Goal: Task Accomplishment & Management: Use online tool/utility

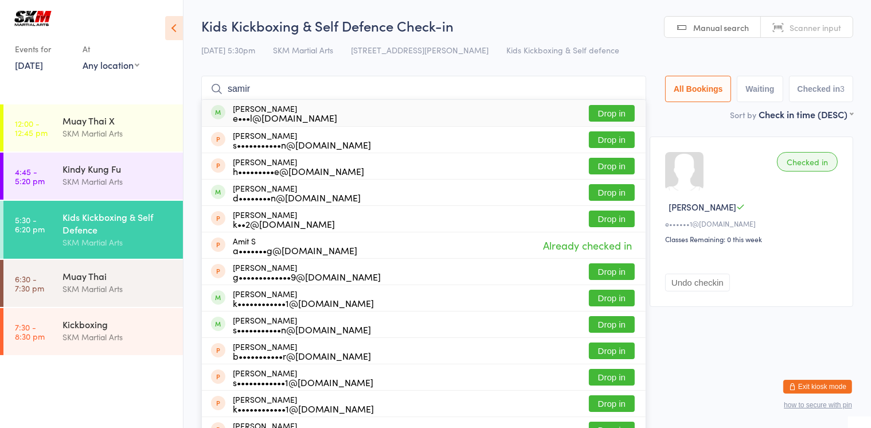
type input "samir"
click at [608, 111] on button "Drop in" at bounding box center [612, 113] width 46 height 17
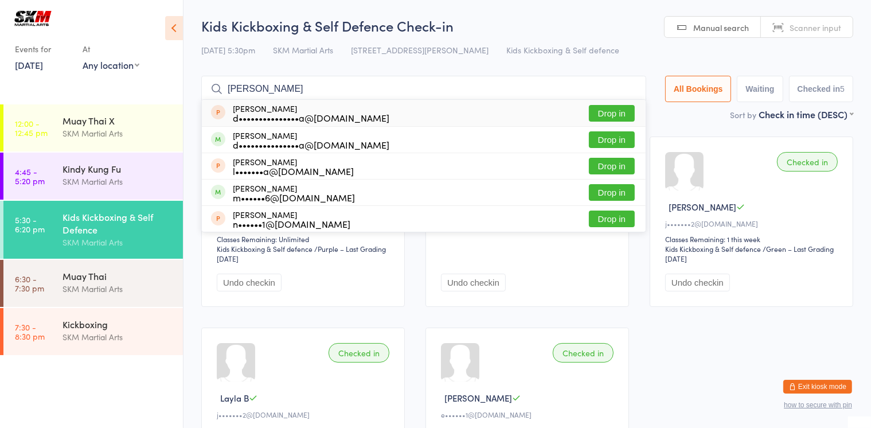
type input "[PERSON_NAME]"
click at [625, 109] on button "Drop in" at bounding box center [612, 113] width 46 height 17
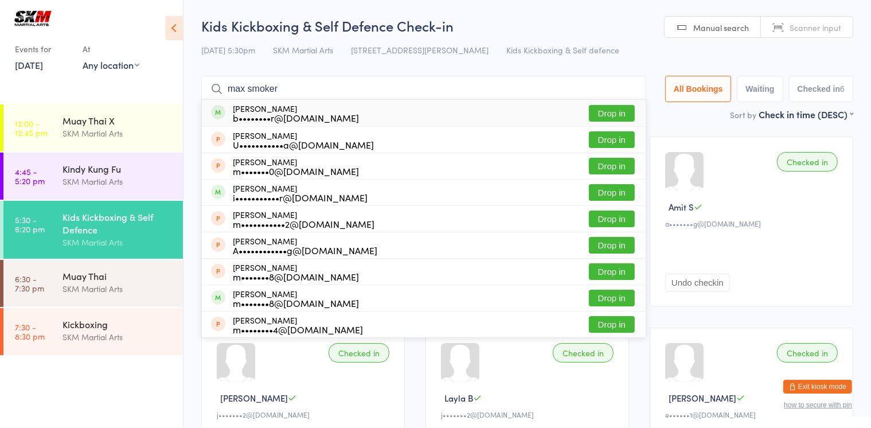
type input "max smoker"
click at [347, 118] on div "Max Smoker b••••••••r@[DOMAIN_NAME] Drop in" at bounding box center [424, 113] width 444 height 26
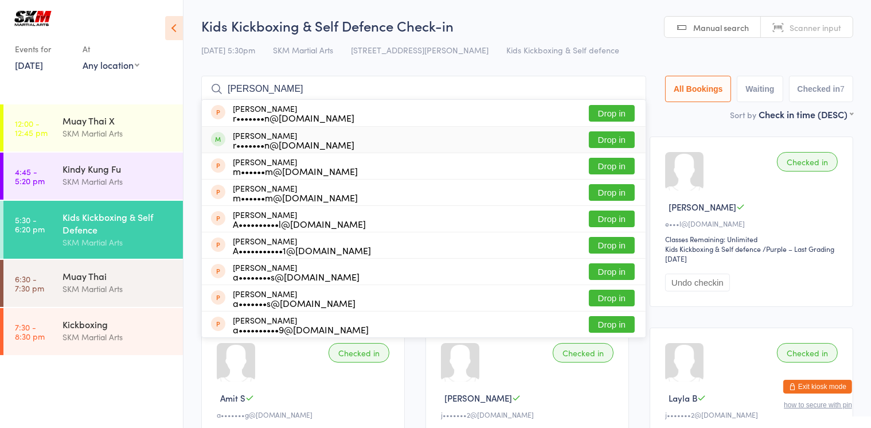
type input "[PERSON_NAME]"
click at [252, 146] on div "r•••••••n@[DOMAIN_NAME]" at bounding box center [294, 144] width 122 height 9
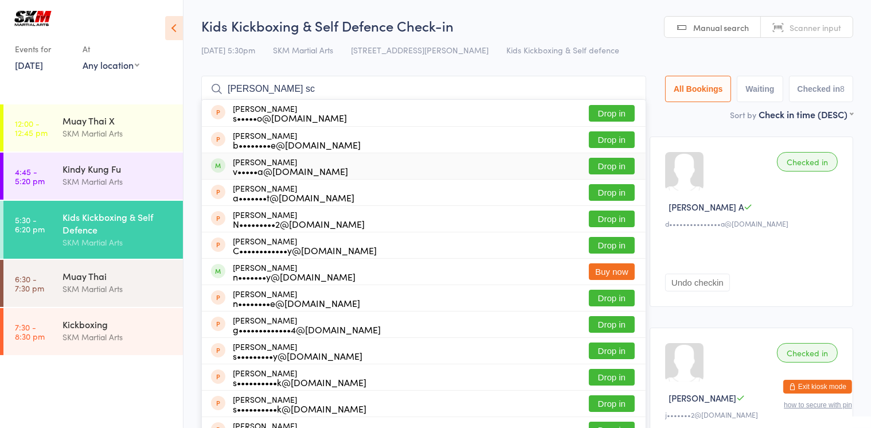
type input "[PERSON_NAME] sc"
click at [280, 176] on div "v•••••a@[DOMAIN_NAME]" at bounding box center [290, 170] width 115 height 9
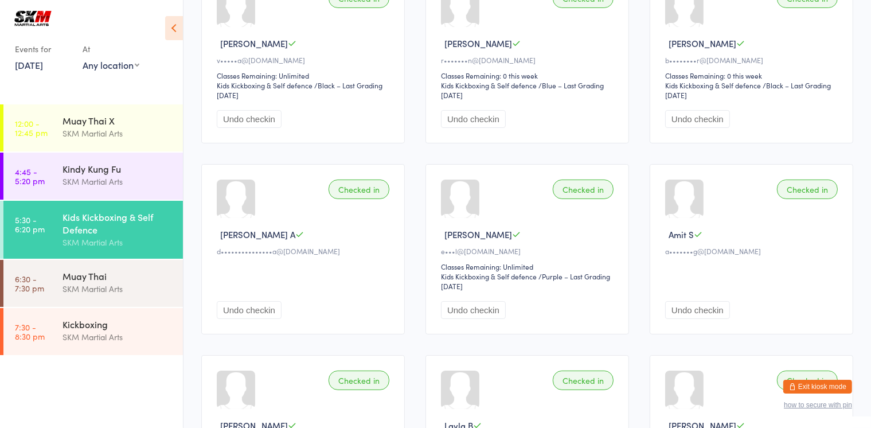
scroll to position [163, 0]
click at [710, 308] on button "Undo checkin" at bounding box center [697, 311] width 65 height 18
click at [689, 311] on button "Undo checkin" at bounding box center [697, 311] width 65 height 18
click at [692, 302] on button "Undo checkin" at bounding box center [697, 311] width 65 height 18
click at [697, 301] on div "Undo checkin" at bounding box center [753, 293] width 176 height 53
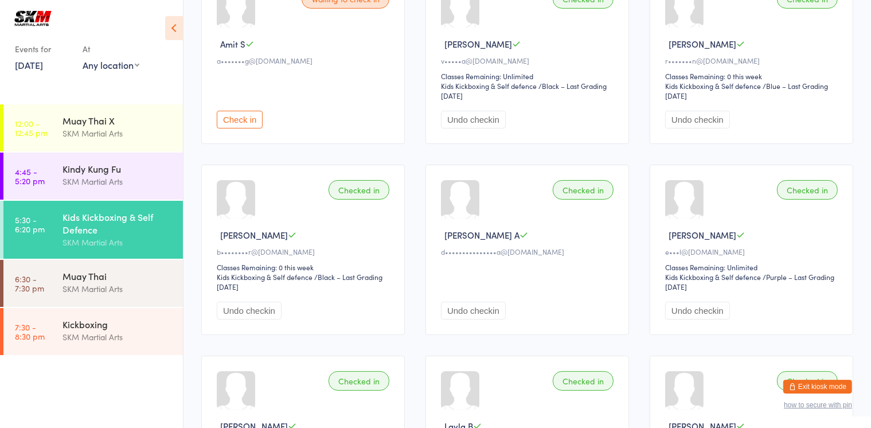
click at [694, 303] on button "Undo checkin" at bounding box center [697, 311] width 65 height 18
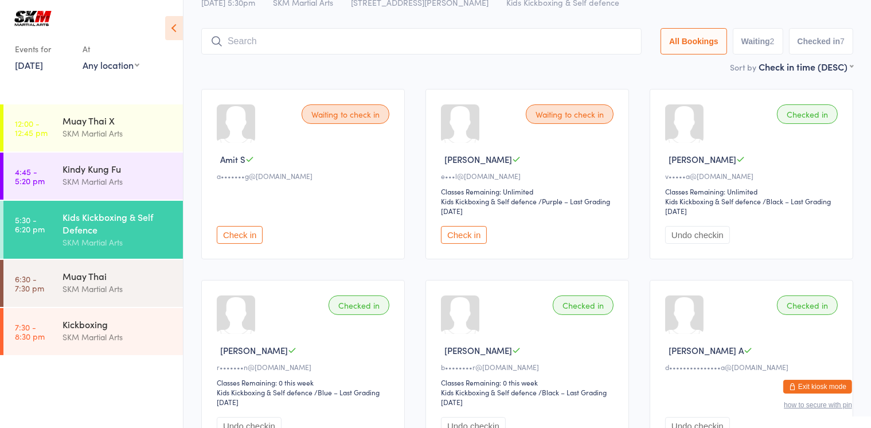
scroll to position [25, 0]
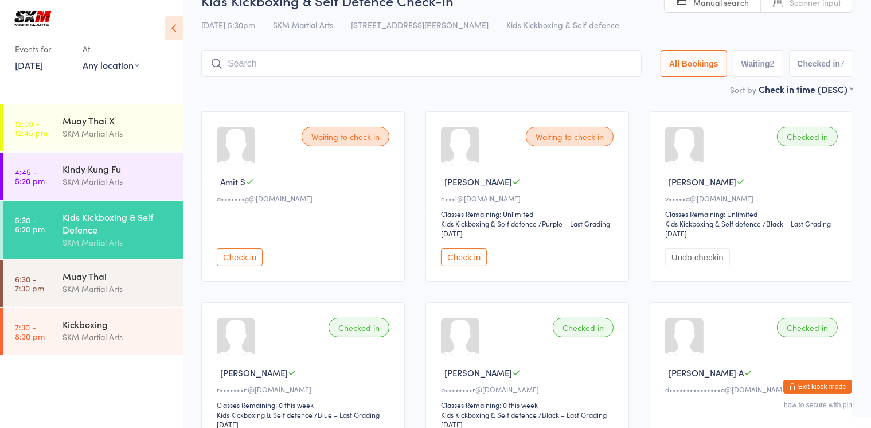
click at [445, 254] on button "Check in" at bounding box center [464, 257] width 46 height 18
drag, startPoint x: 606, startPoint y: 175, endPoint x: 619, endPoint y: 134, distance: 43.5
click at [619, 134] on div "Checked in Samir Z e•••l@[DOMAIN_NAME] Classes Remaining: Unlimited Kids Kickbo…" at bounding box center [528, 196] width 204 height 170
